Goal: Task Accomplishment & Management: Manage account settings

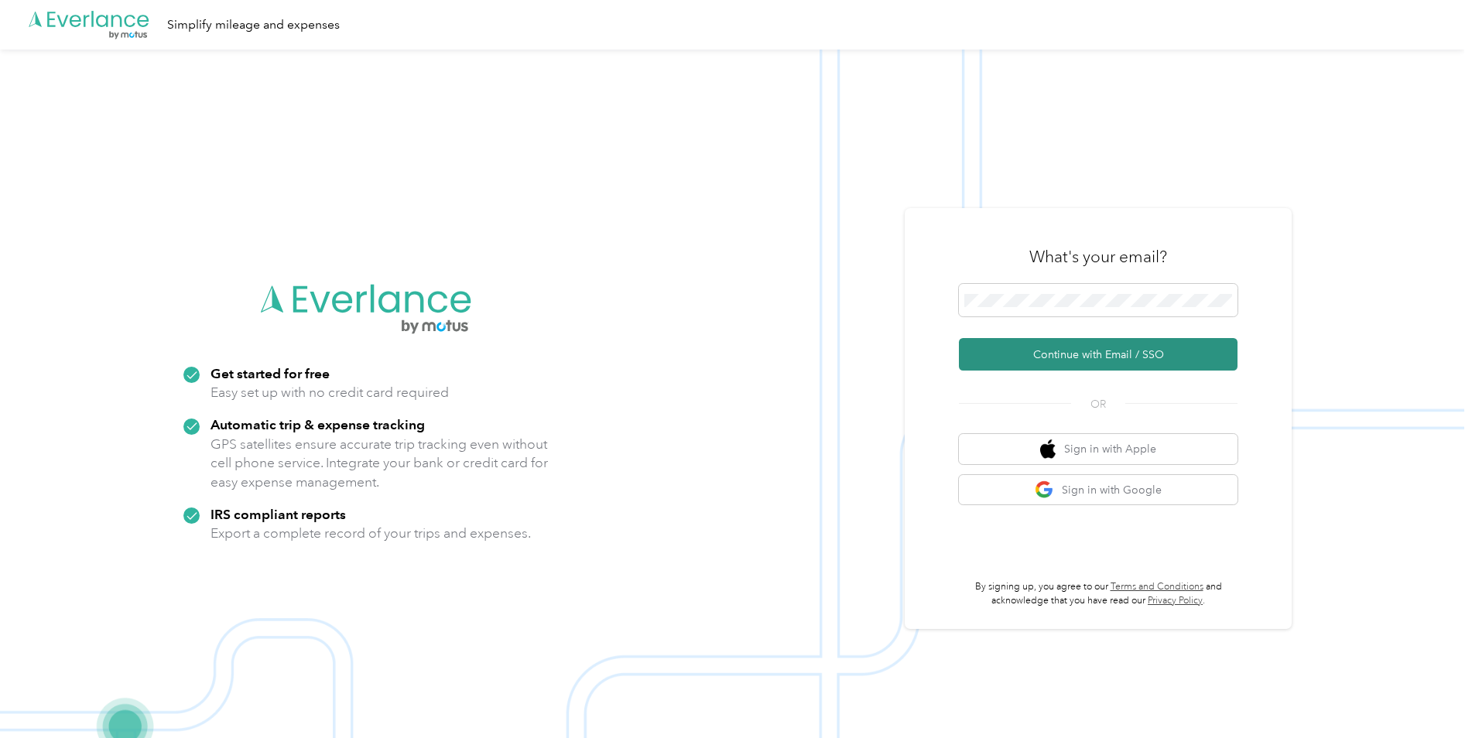
click at [1087, 357] on button "Continue with Email / SSO" at bounding box center [1098, 354] width 279 height 32
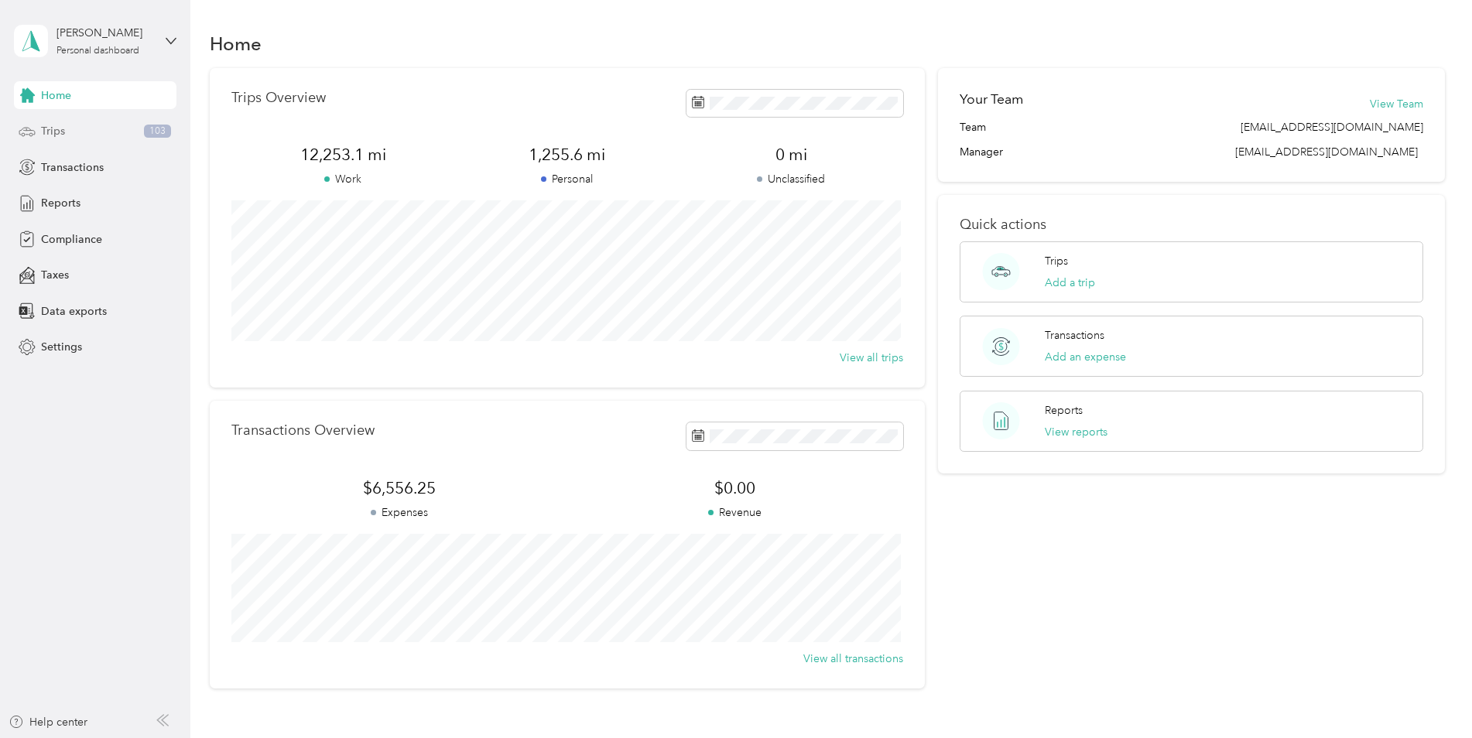
click at [52, 128] on span "Trips" at bounding box center [53, 131] width 24 height 16
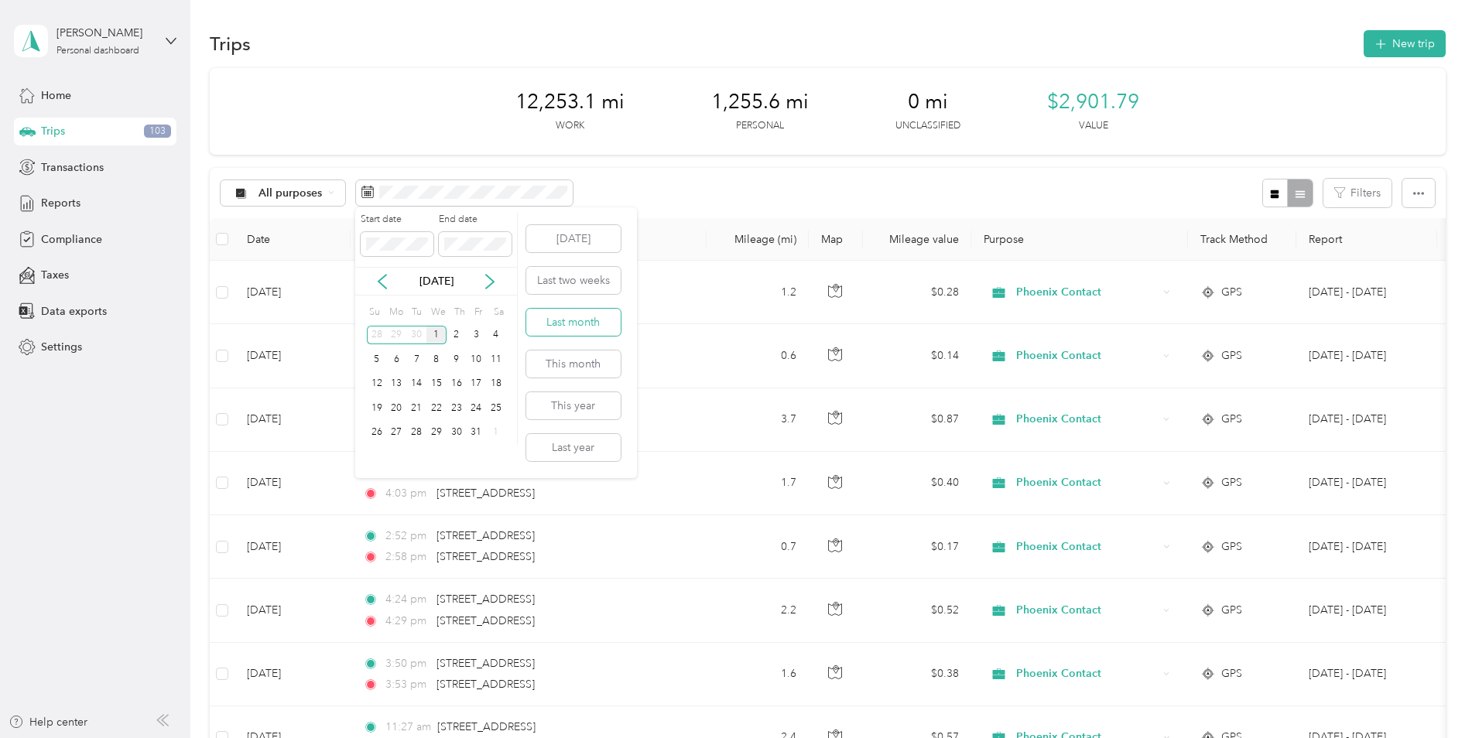
click at [583, 321] on button "Last month" at bounding box center [573, 322] width 94 height 27
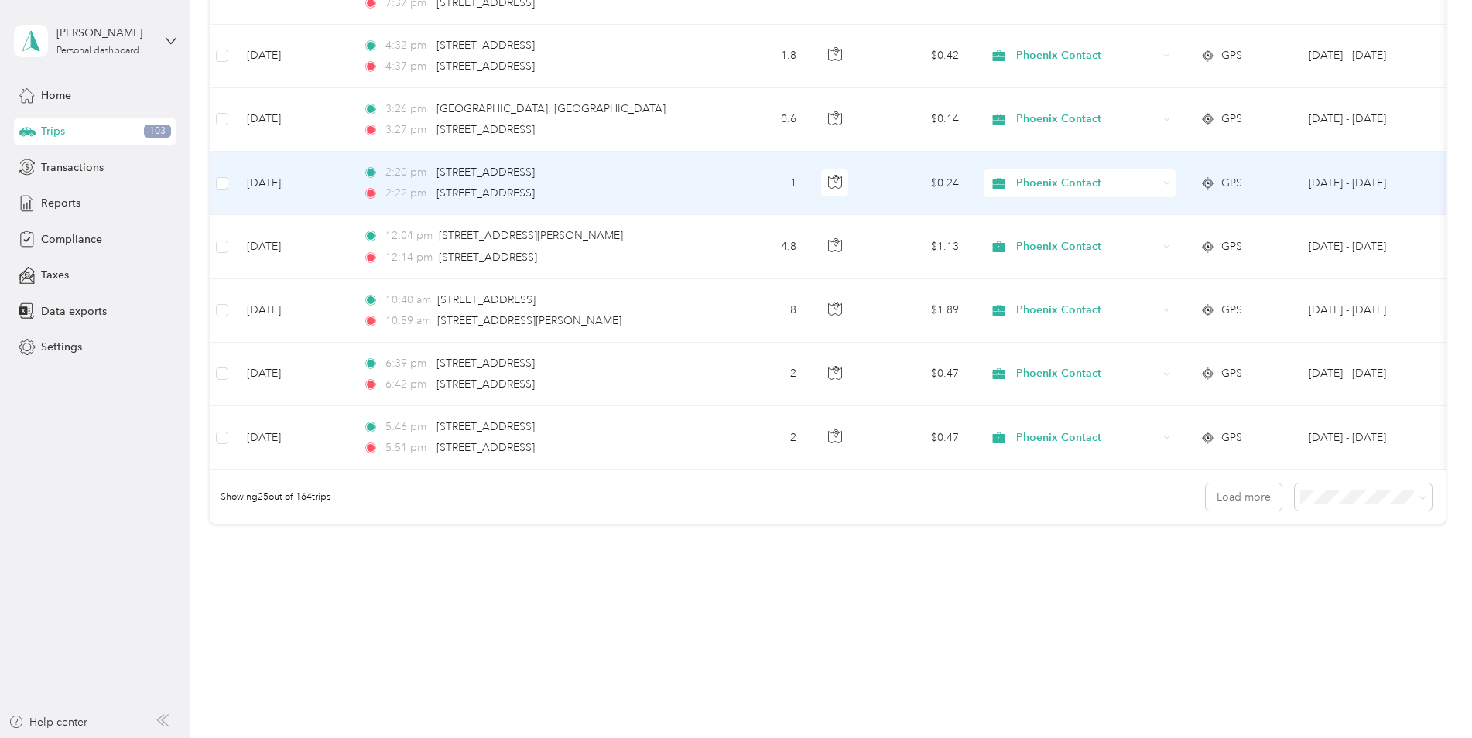
scroll to position [1391, 0]
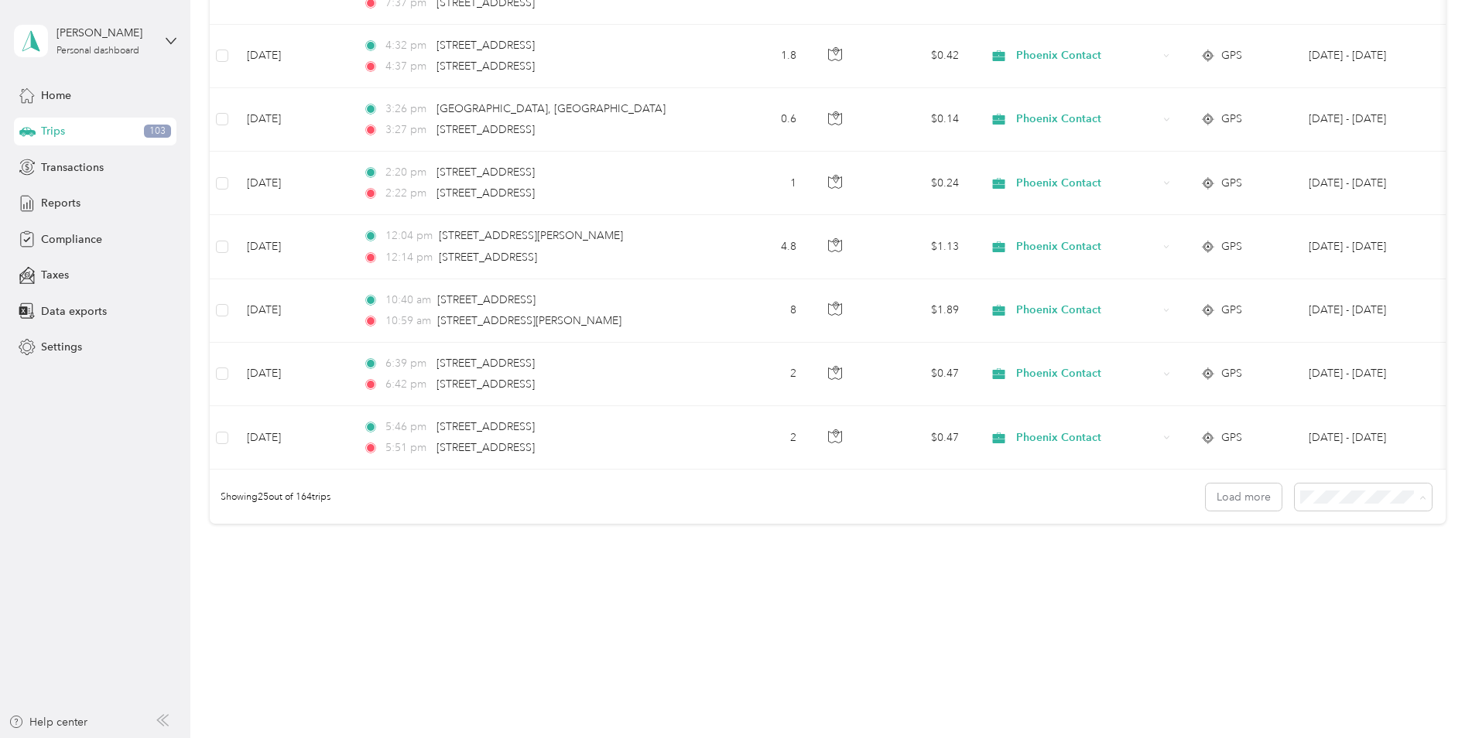
click at [1321, 586] on div "100 per load" at bounding box center [1358, 581] width 115 height 16
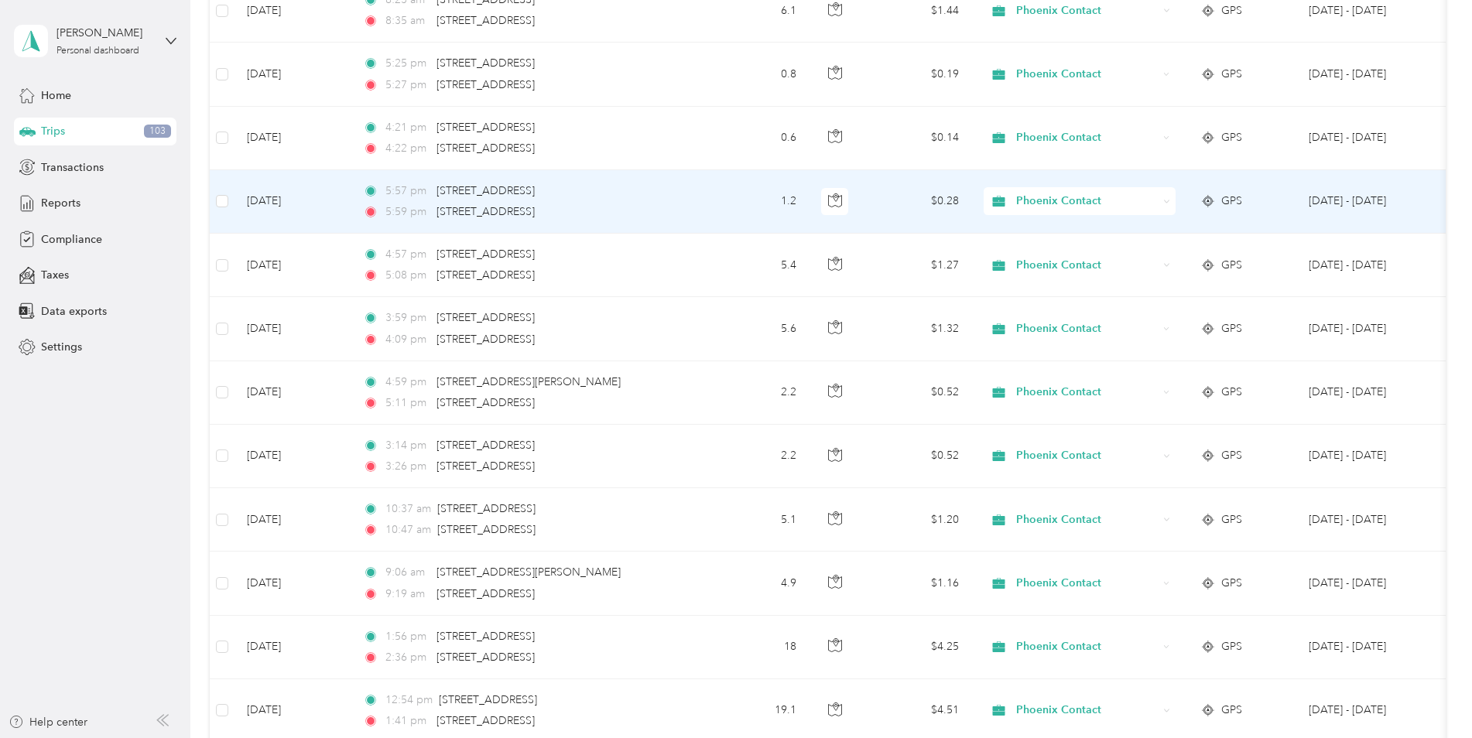
scroll to position [2165, 0]
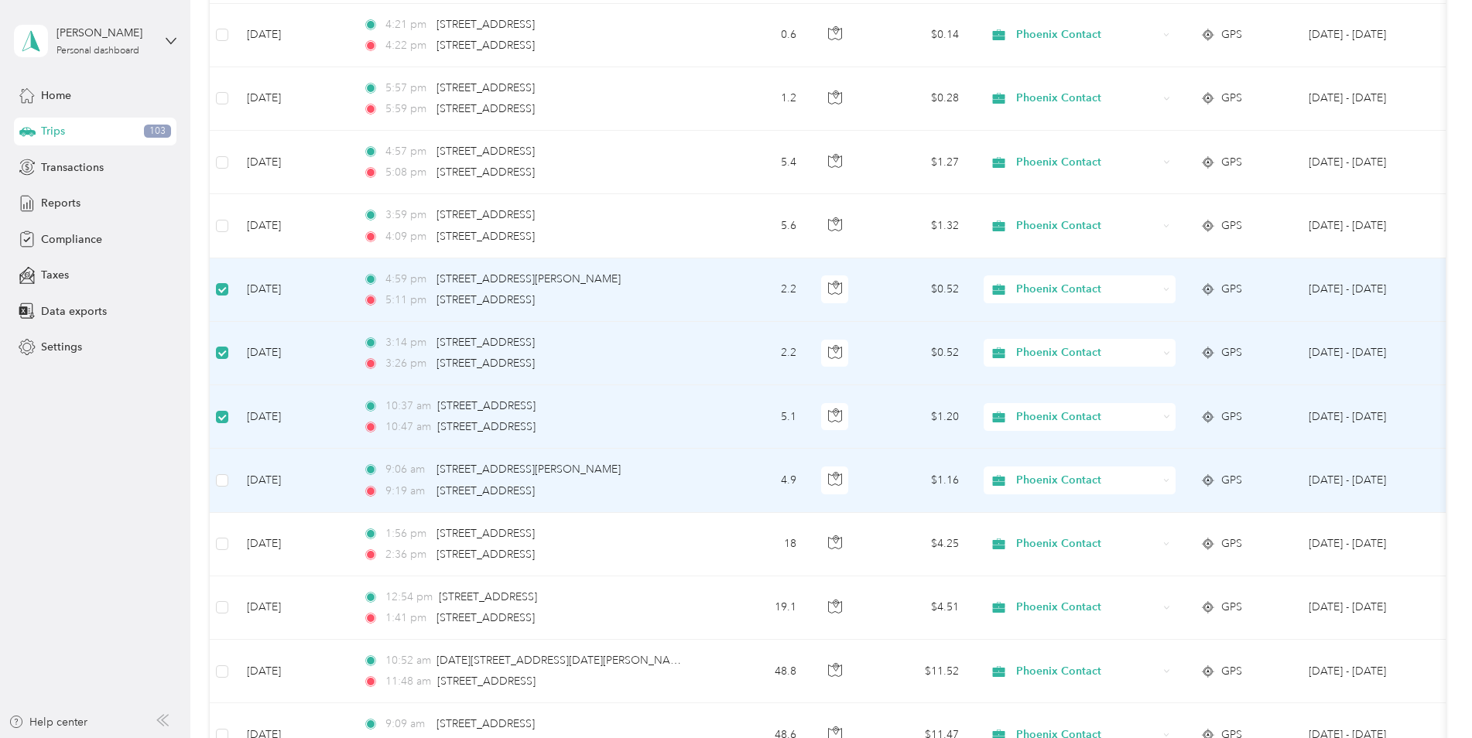
click at [229, 480] on td at bounding box center [222, 480] width 25 height 63
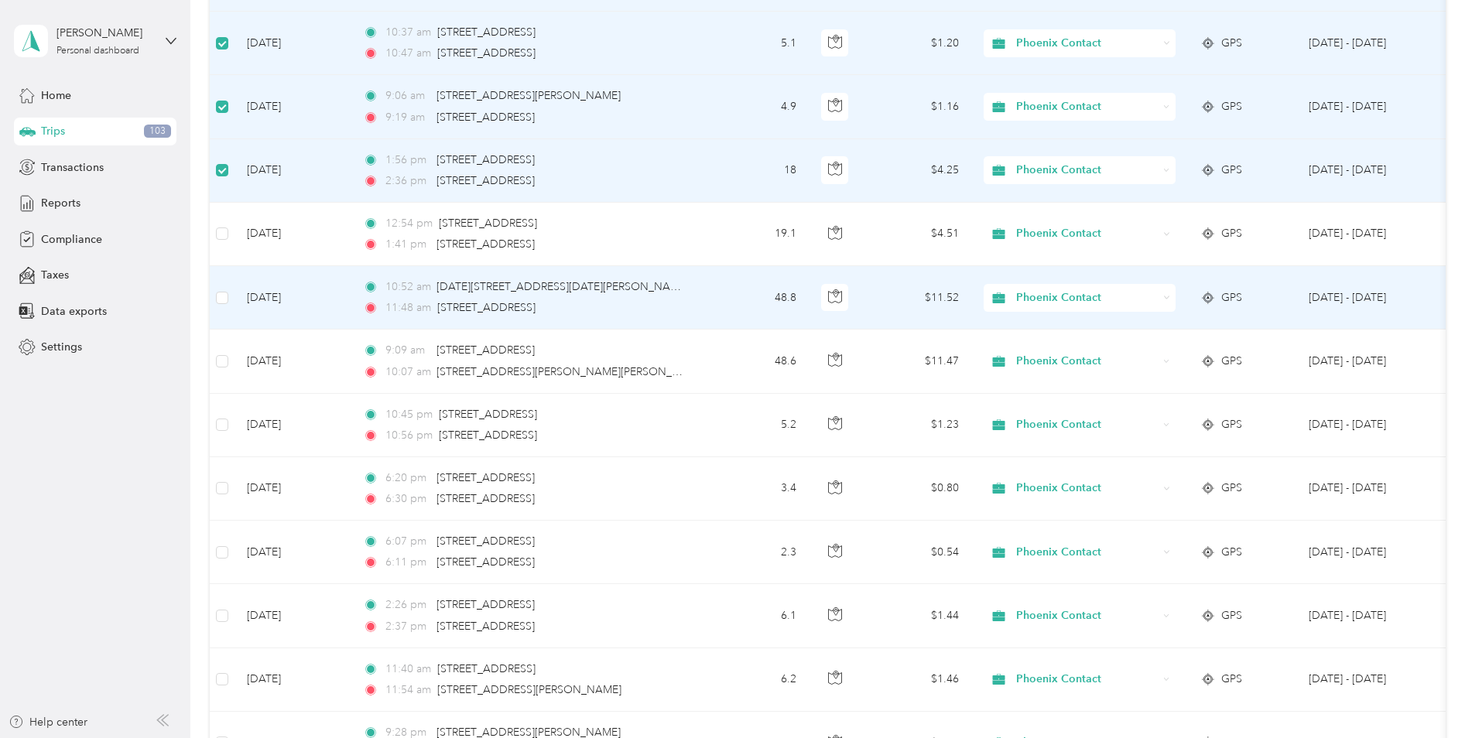
scroll to position [2552, 0]
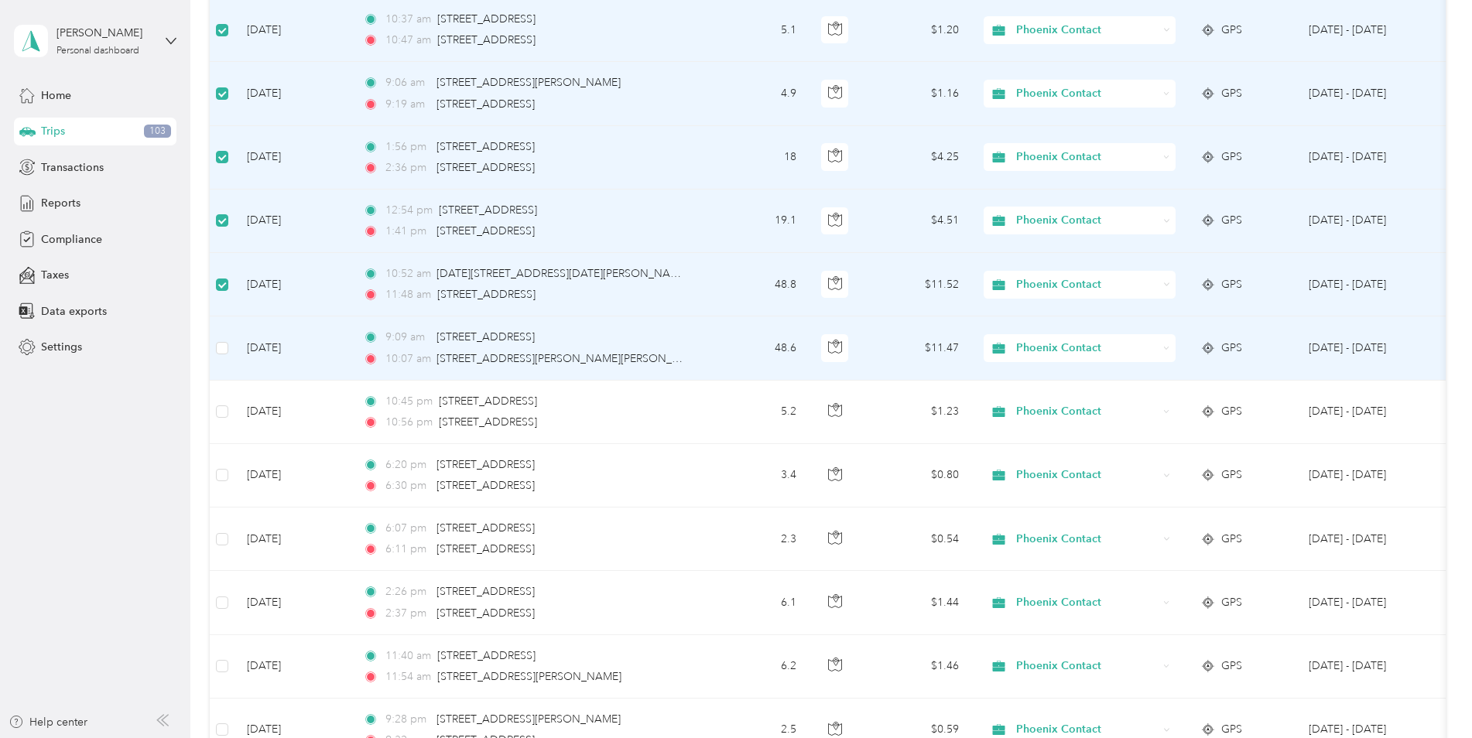
click at [222, 361] on td at bounding box center [222, 347] width 25 height 63
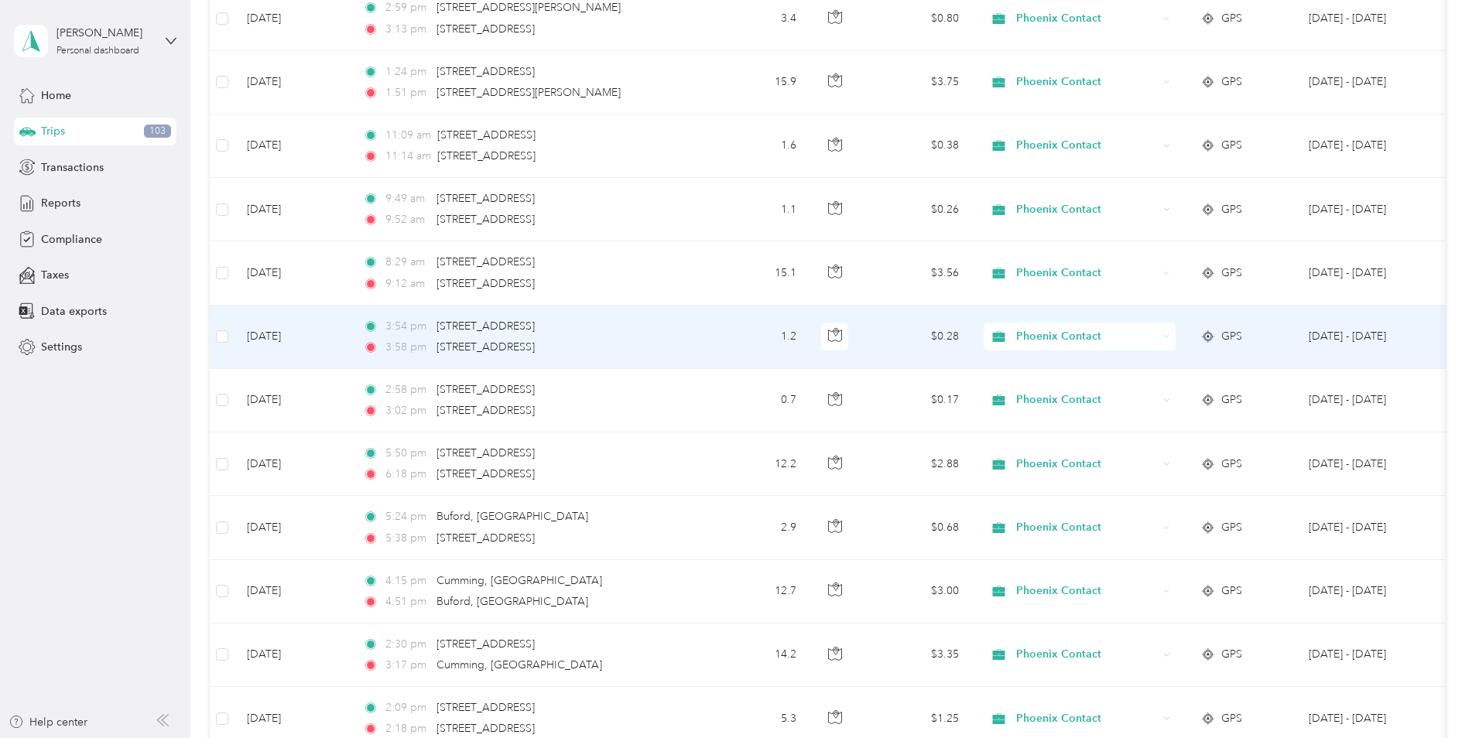
scroll to position [4641, 0]
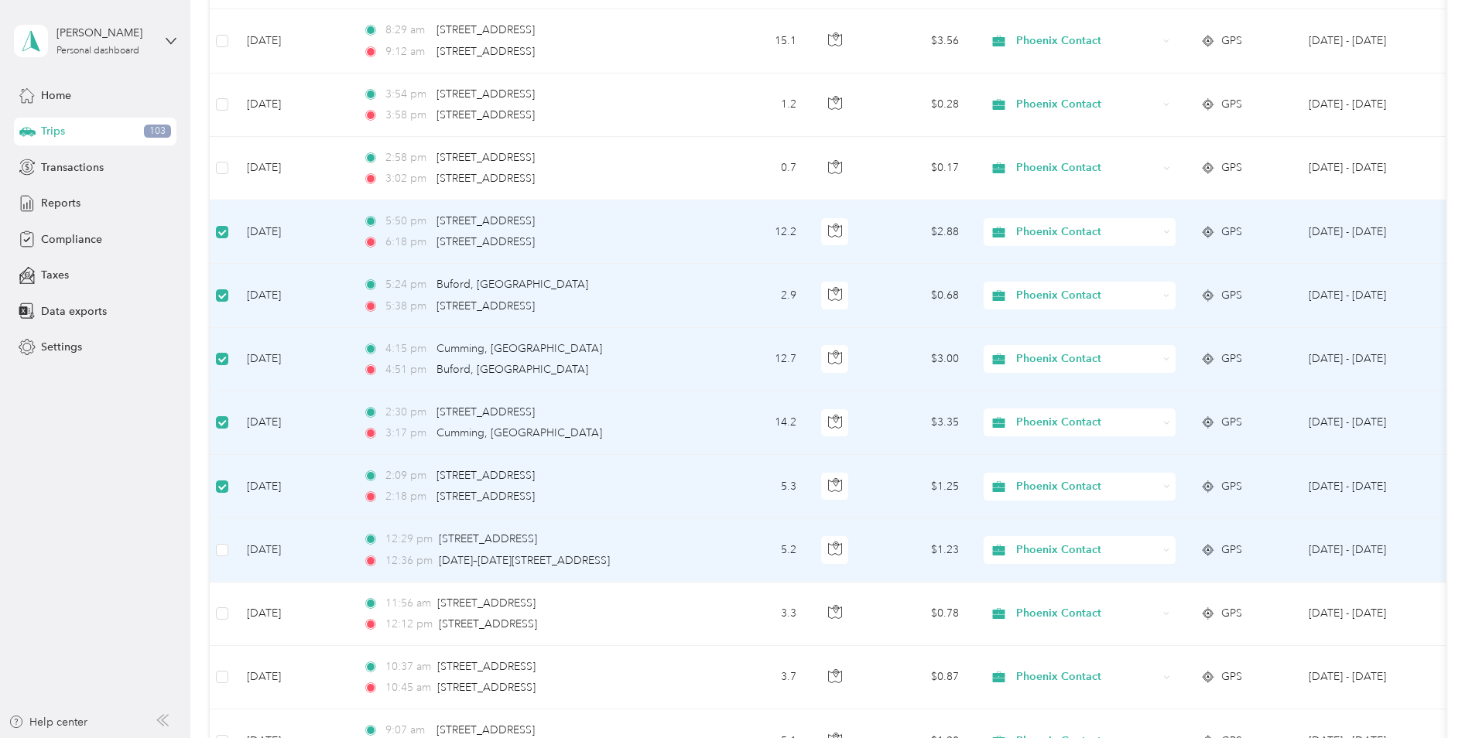
click at [228, 549] on td at bounding box center [222, 549] width 25 height 63
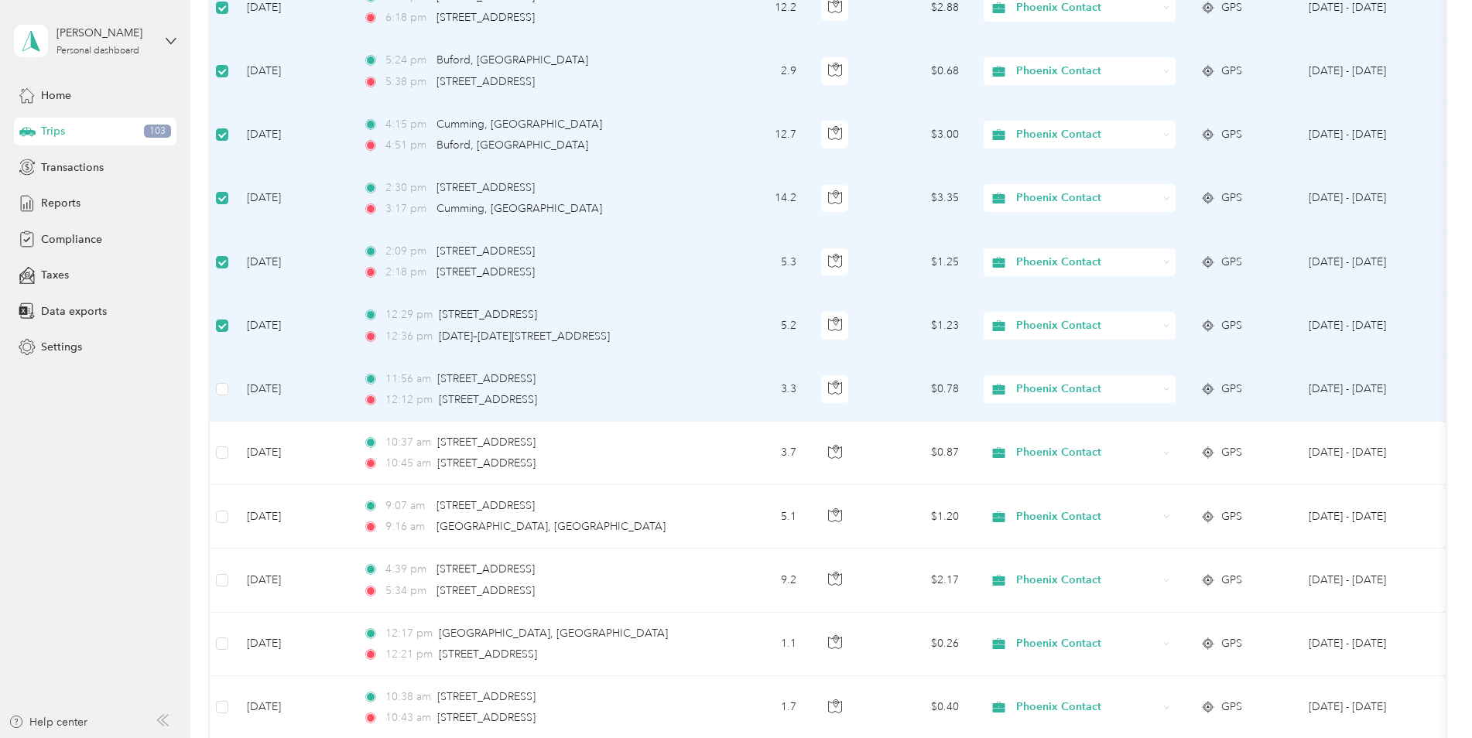
scroll to position [4873, 0]
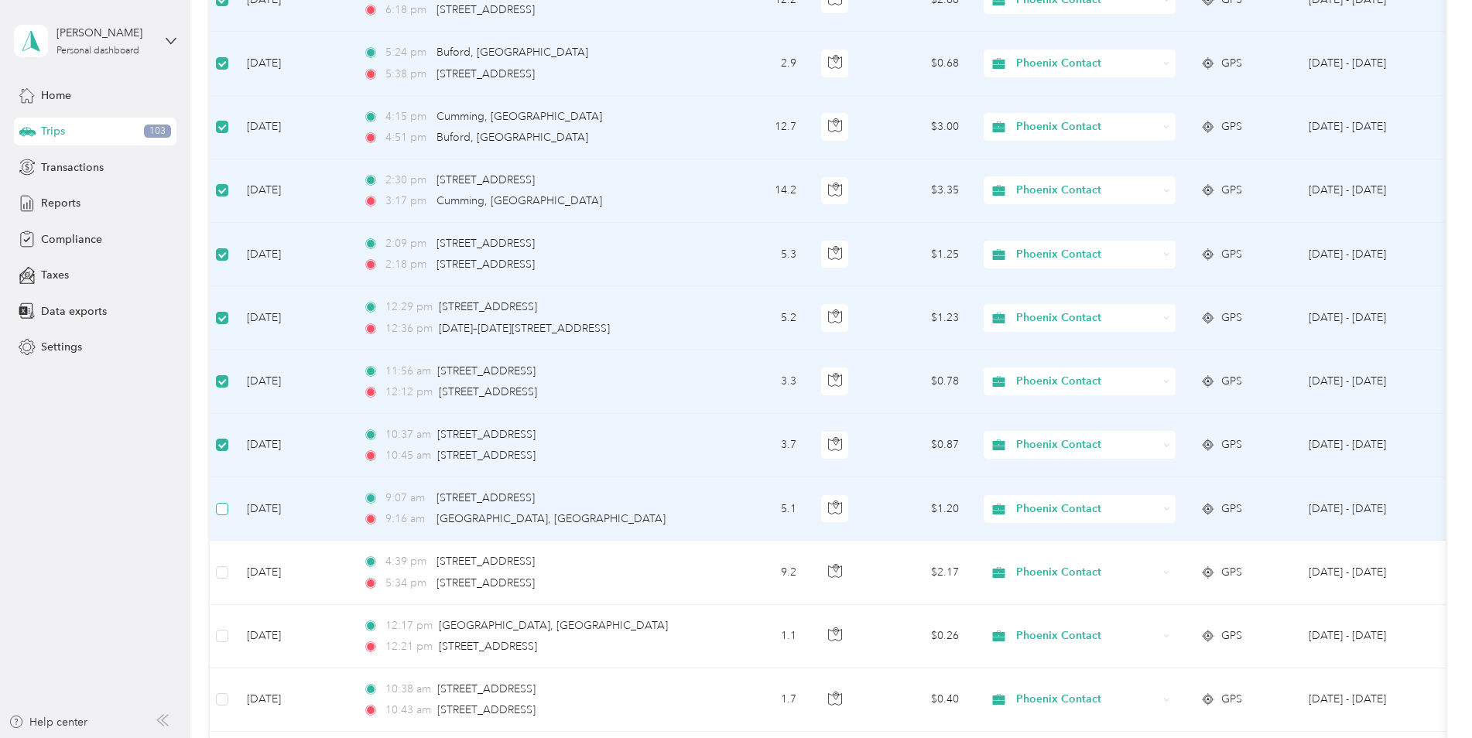
click at [224, 517] on label at bounding box center [222, 509] width 12 height 17
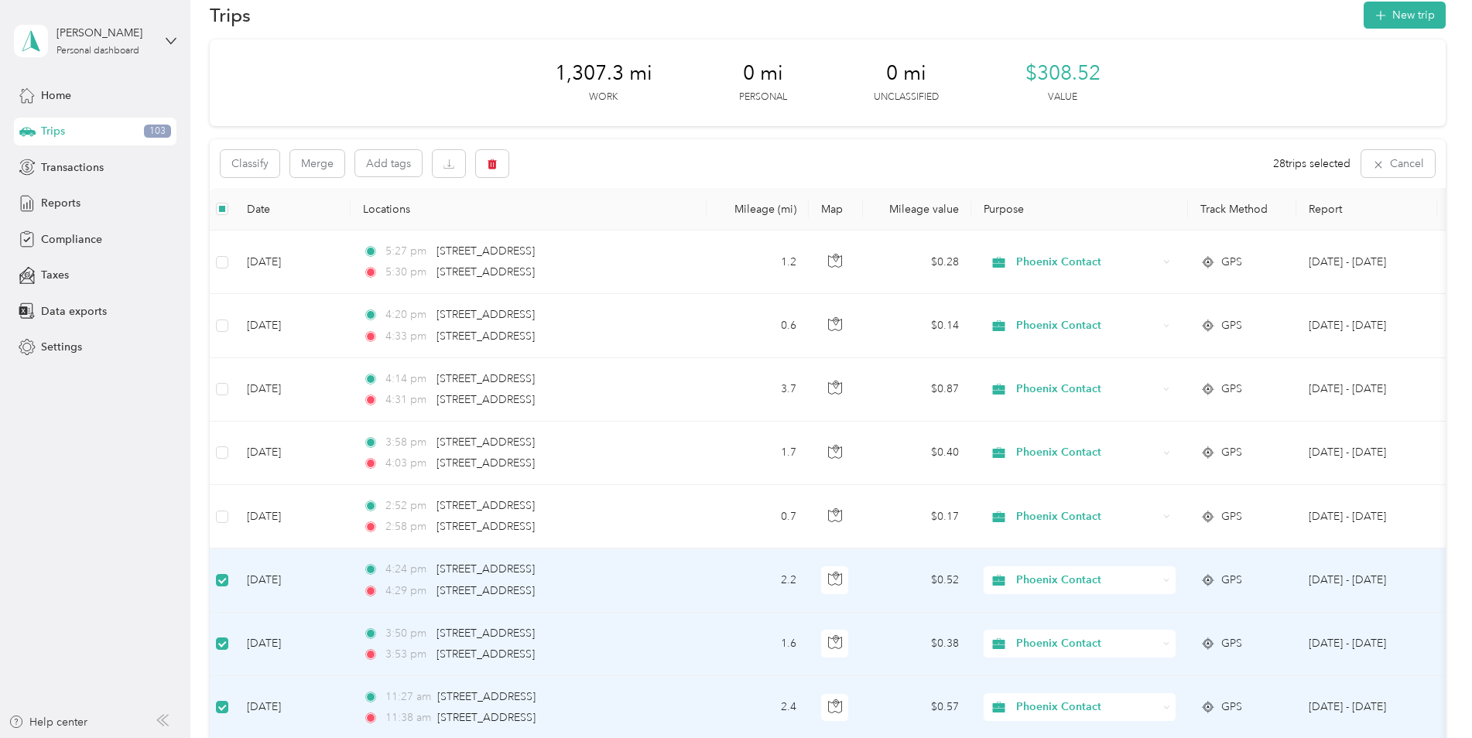
scroll to position [0, 0]
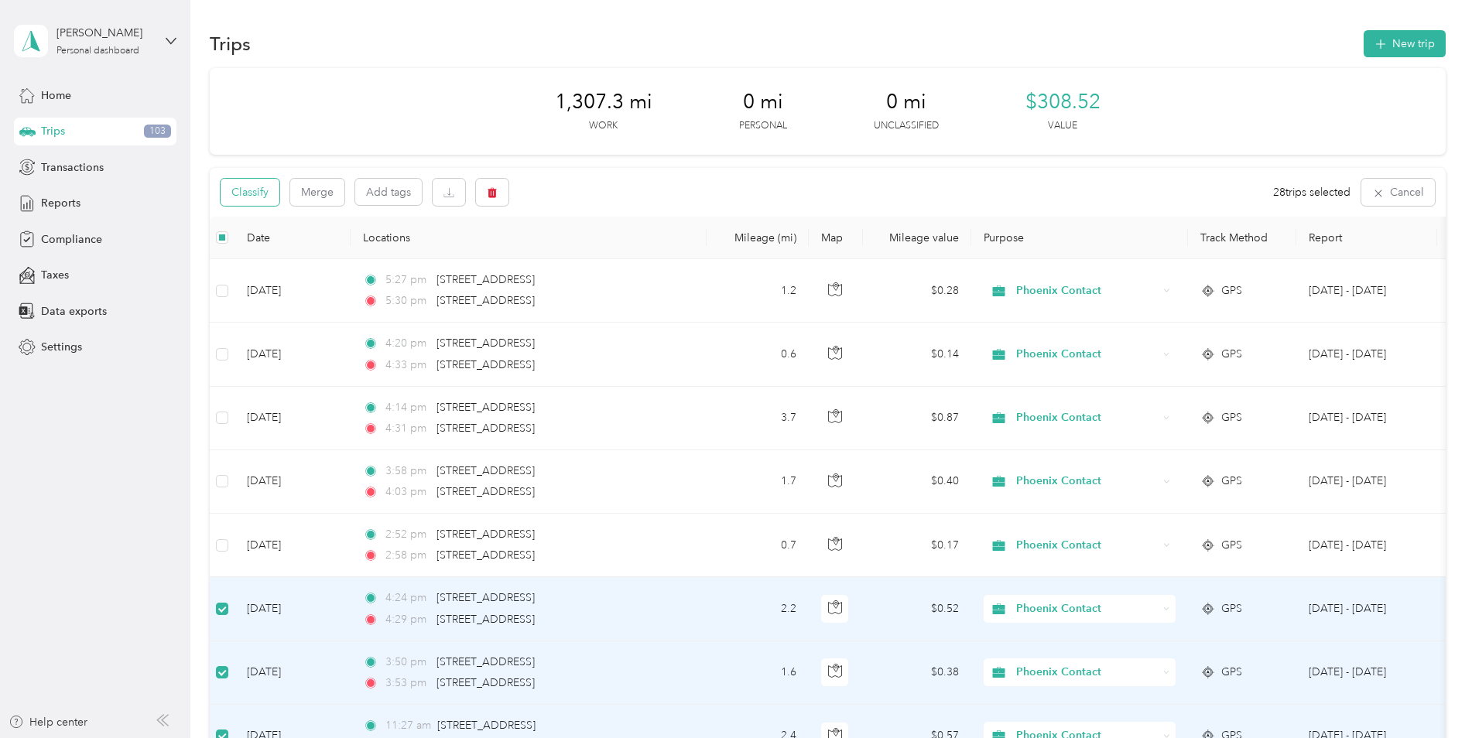
click at [249, 193] on button "Classify" at bounding box center [250, 192] width 59 height 27
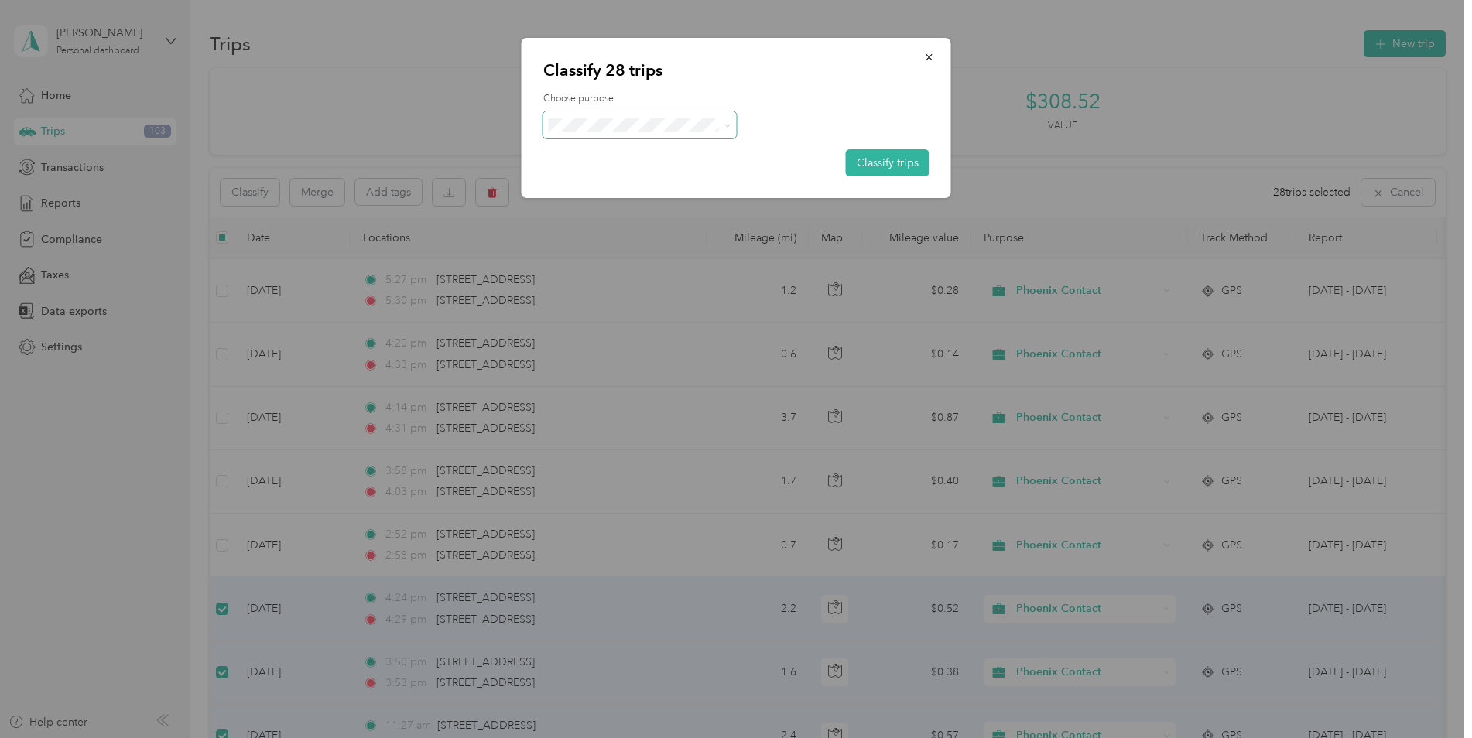
click at [722, 127] on span at bounding box center [724, 125] width 12 height 16
click at [729, 125] on icon at bounding box center [726, 125] width 7 height 7
click at [603, 176] on span "Personal" at bounding box center [653, 181] width 144 height 16
click at [872, 162] on button "Classify trips" at bounding box center [888, 162] width 84 height 27
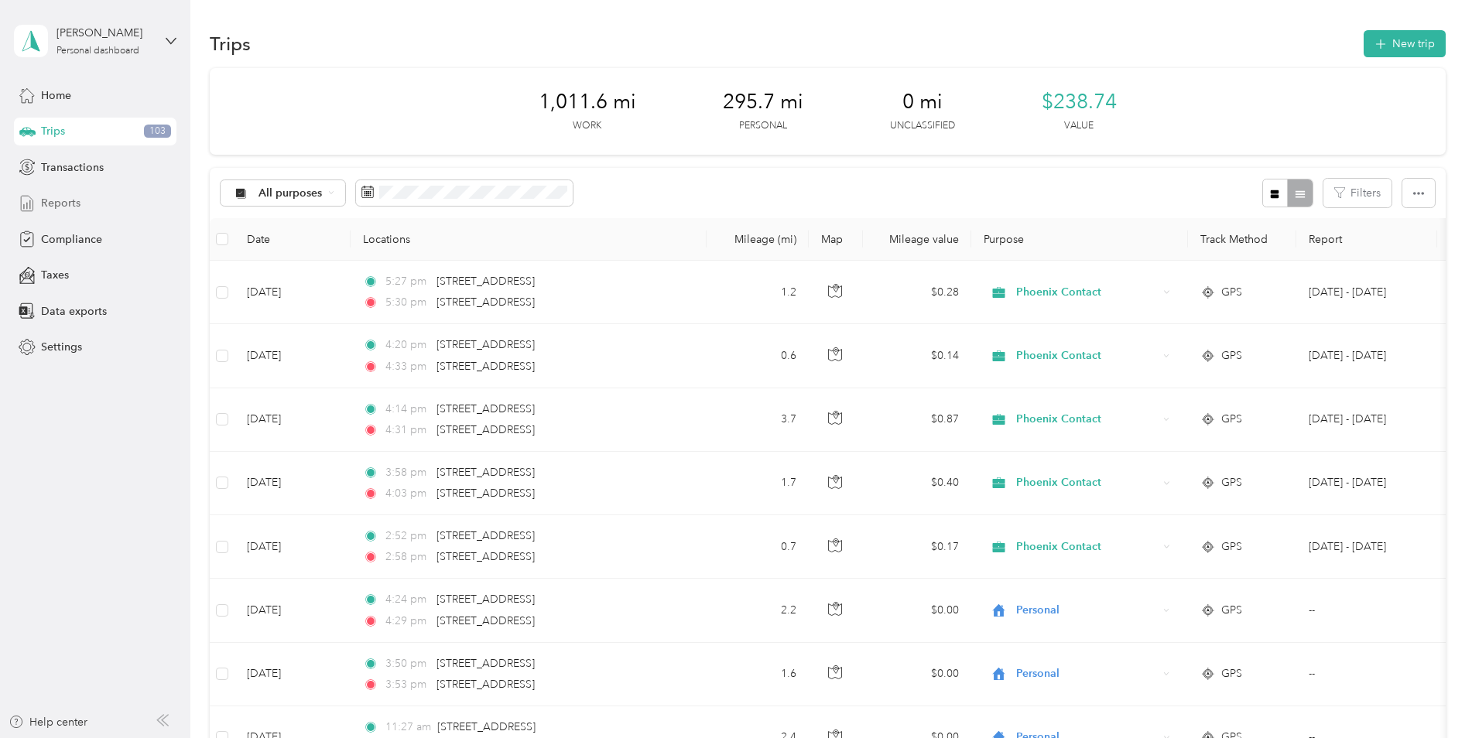
click at [62, 203] on span "Reports" at bounding box center [60, 203] width 39 height 16
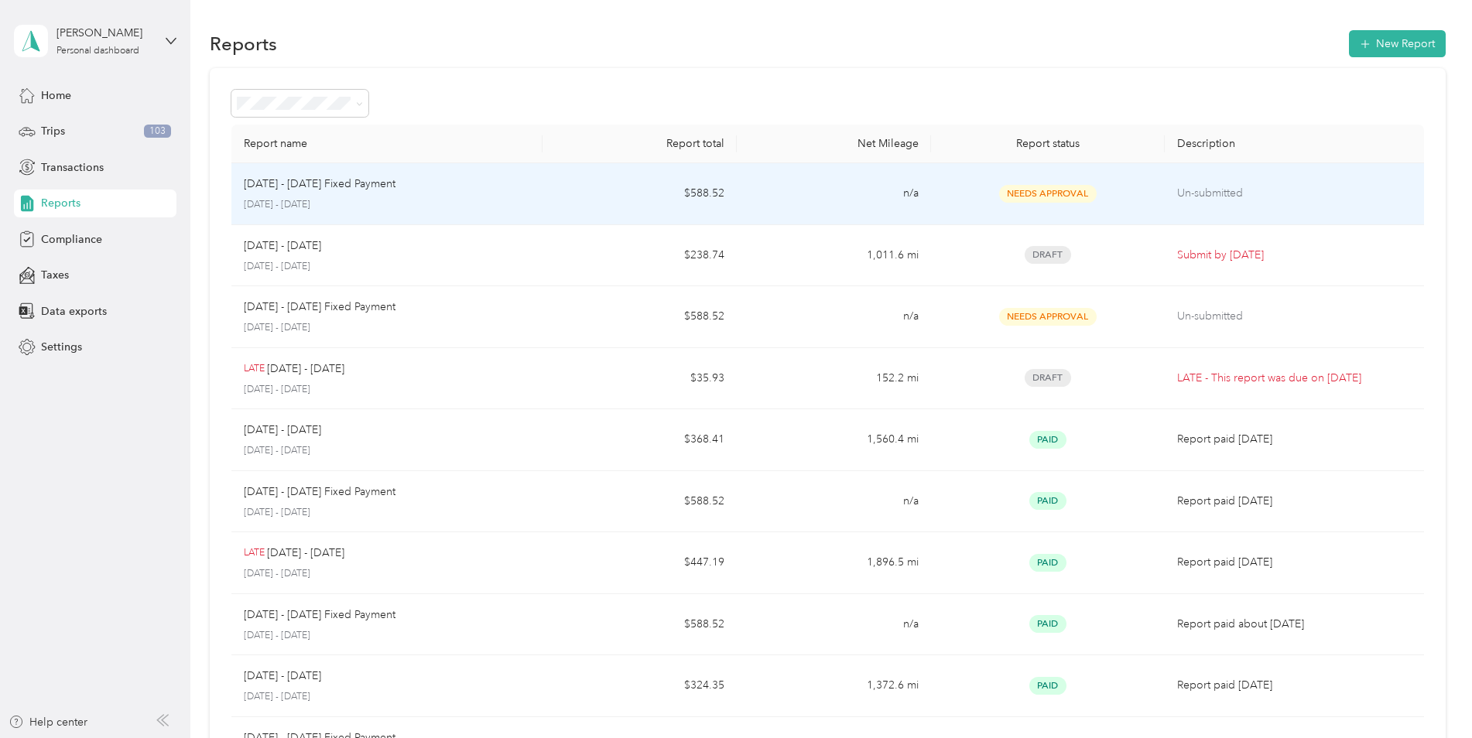
click at [477, 192] on div "[DATE] - [DATE] Fixed Payment" at bounding box center [387, 184] width 286 height 17
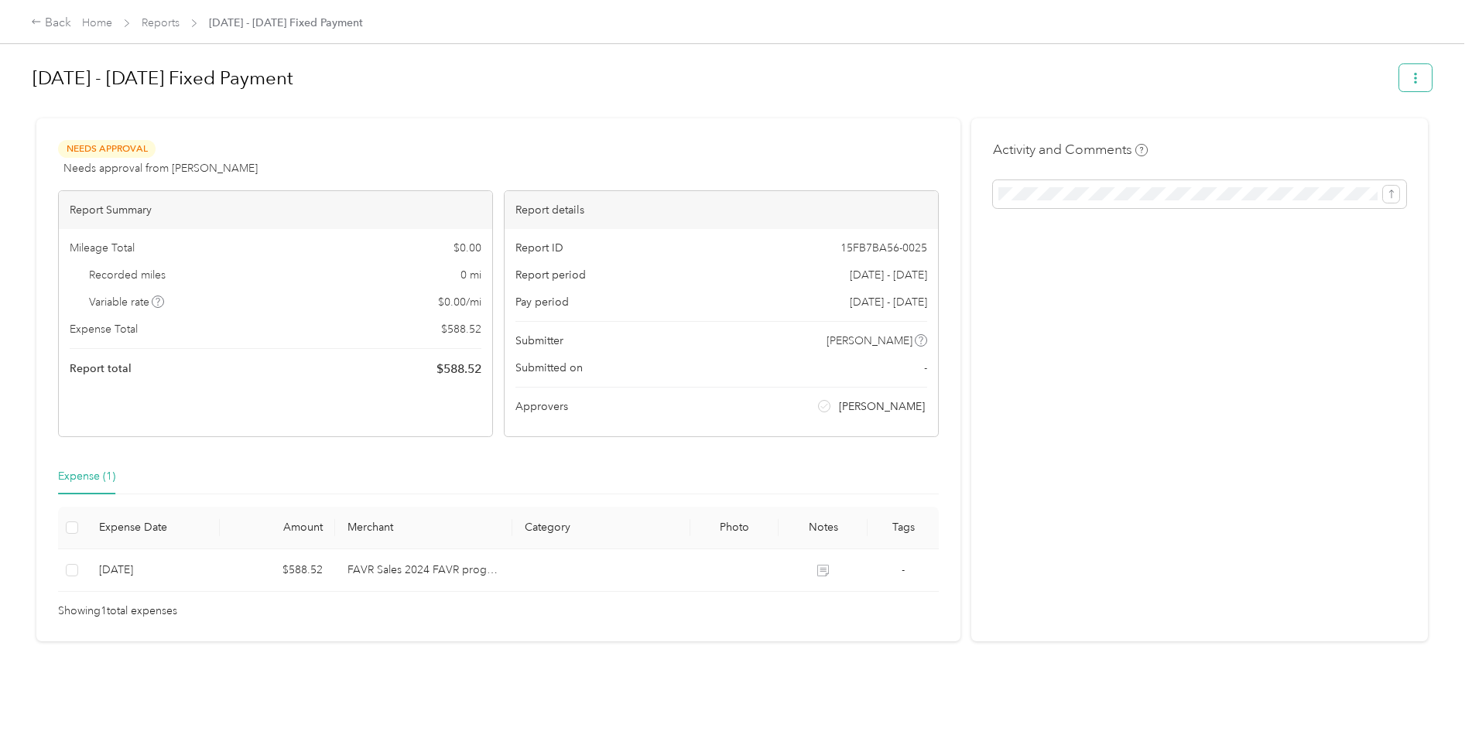
click at [1410, 80] on icon "button" at bounding box center [1415, 78] width 11 height 11
click at [1096, 82] on h1 "[DATE] - [DATE] Fixed Payment" at bounding box center [710, 78] width 1356 height 37
click at [170, 22] on link "Reports" at bounding box center [161, 22] width 38 height 13
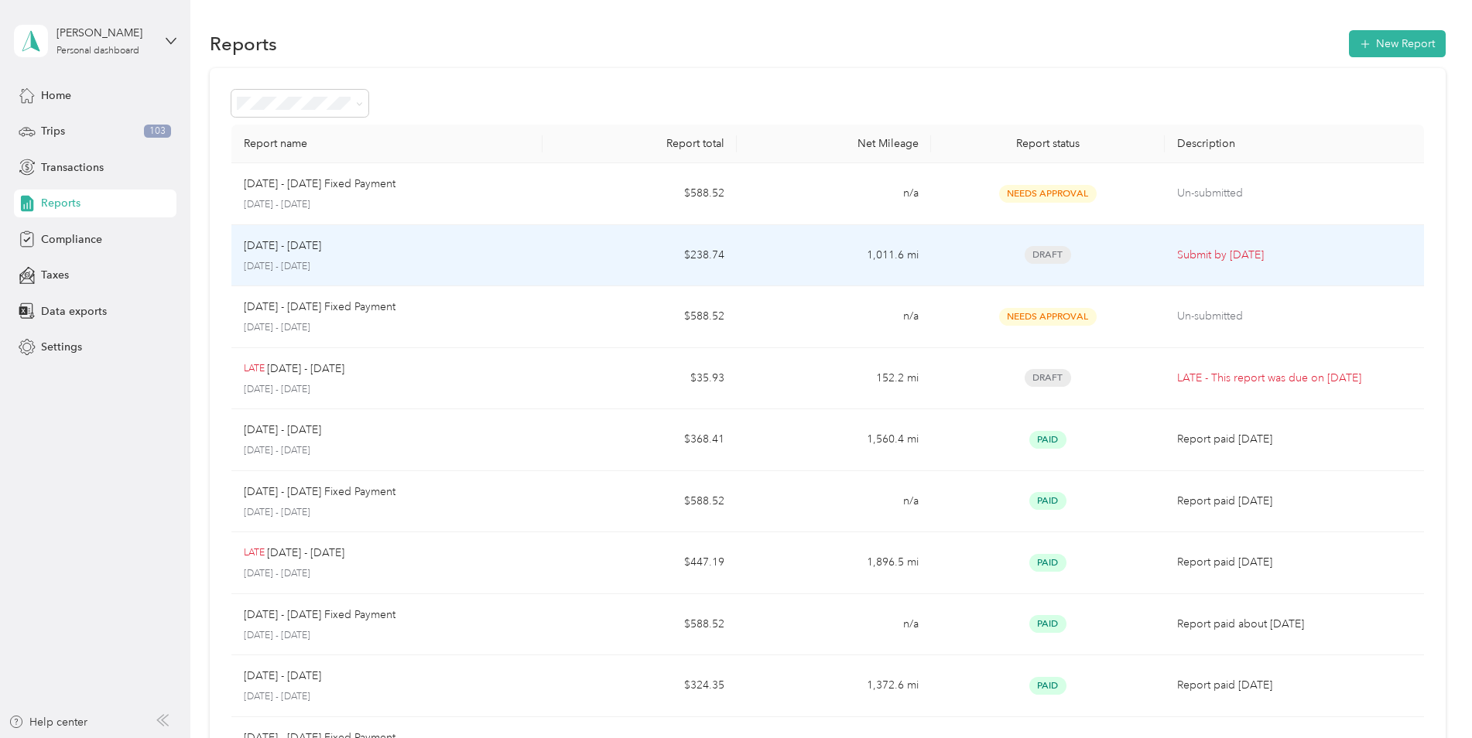
click at [556, 252] on td "$238.74" at bounding box center [639, 256] width 194 height 62
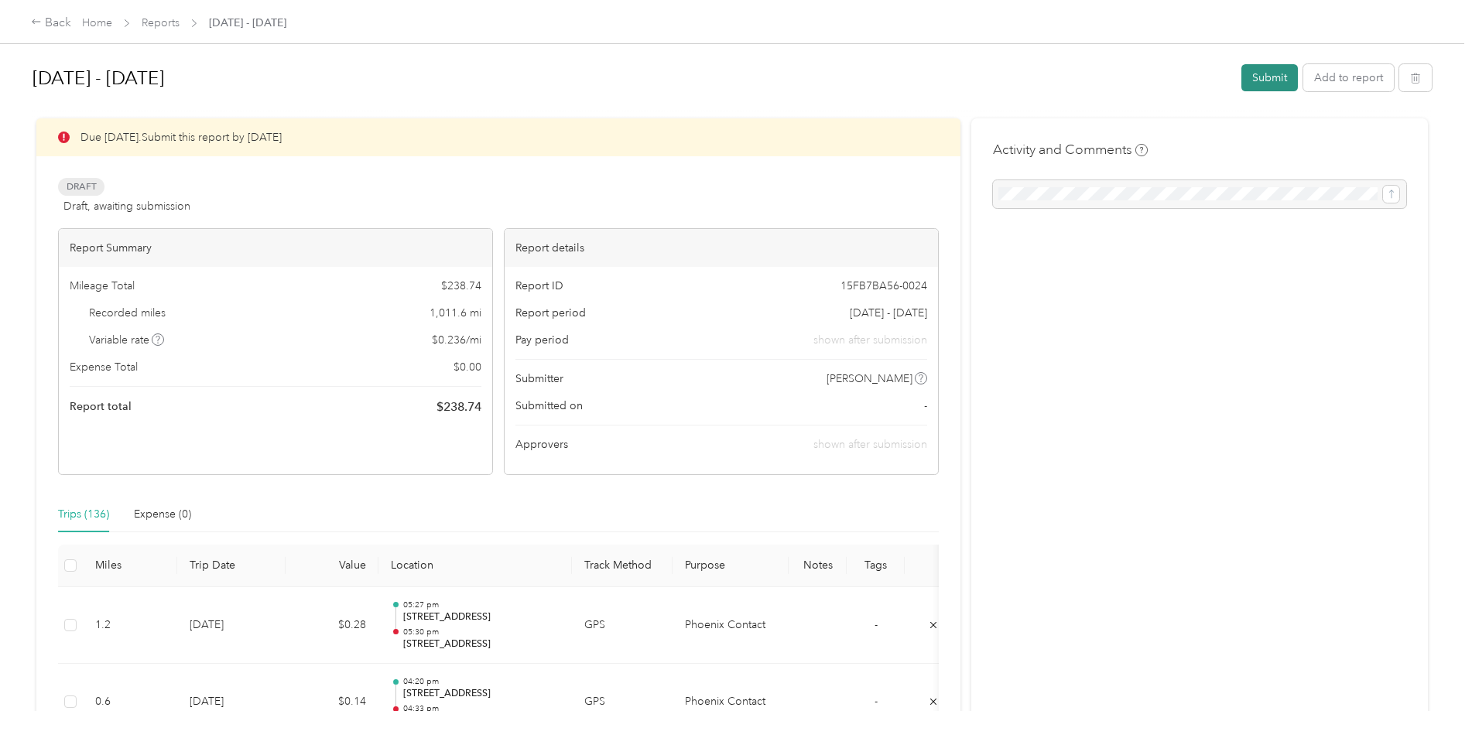
click at [1274, 78] on button "Submit" at bounding box center [1269, 77] width 56 height 27
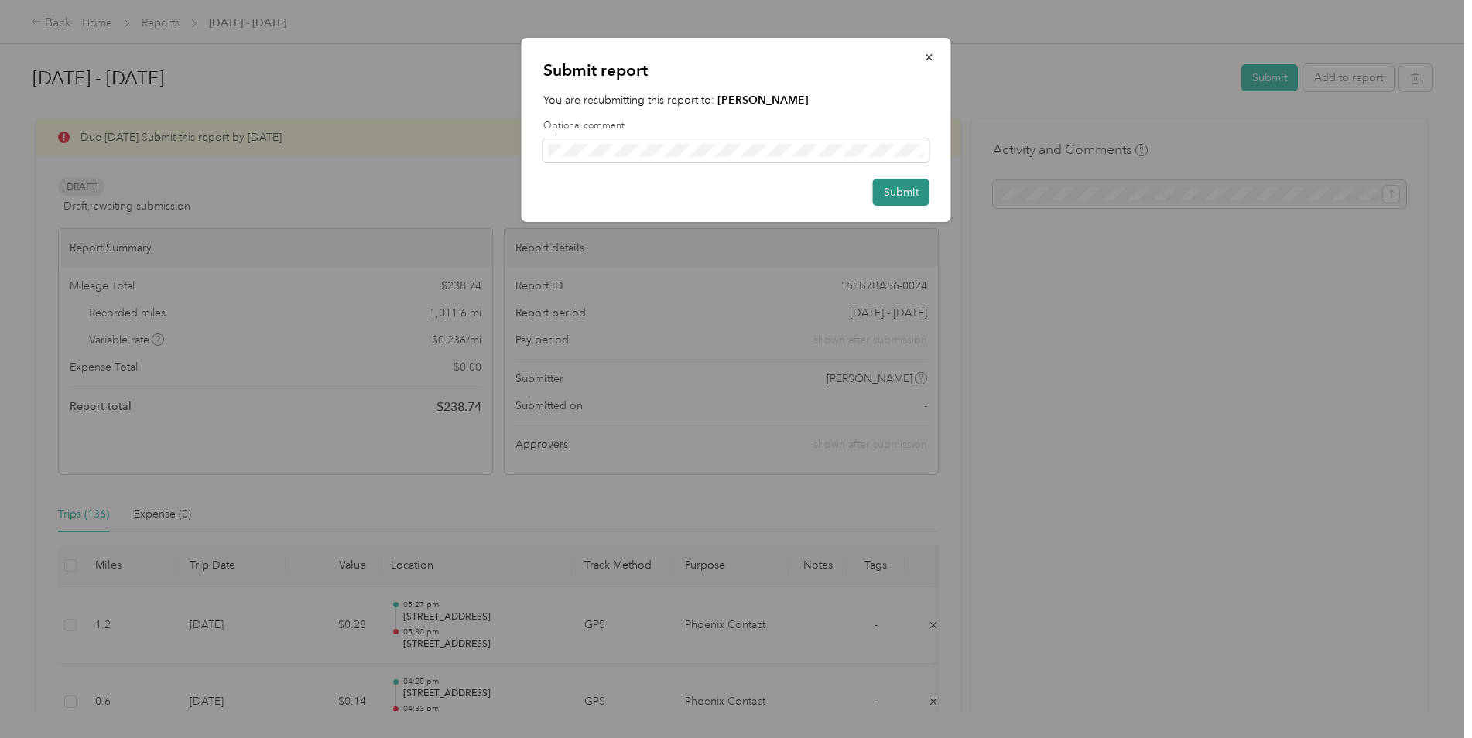
click at [888, 191] on button "Submit" at bounding box center [901, 192] width 56 height 27
